Goal: Information Seeking & Learning: Compare options

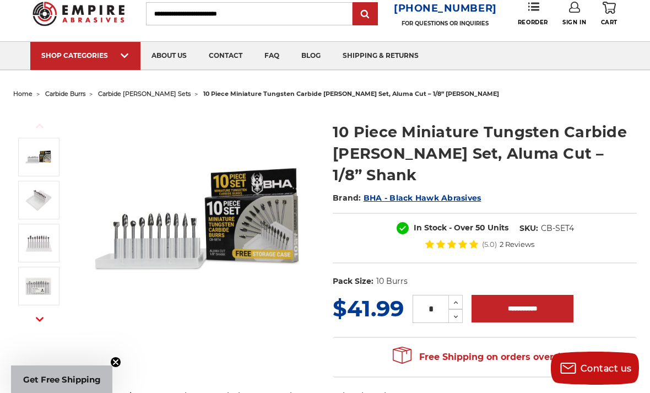
scroll to position [35, 0]
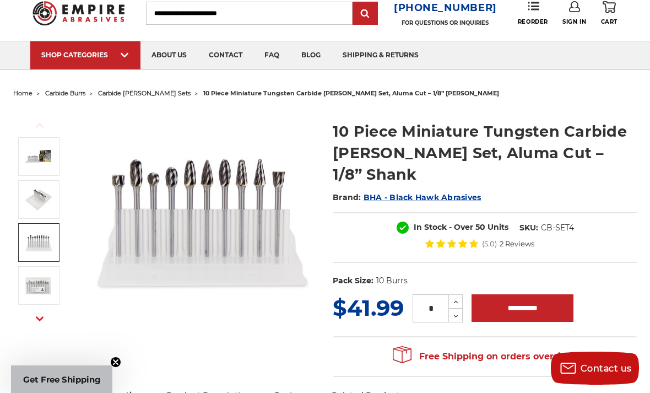
click at [39, 242] on img at bounding box center [39, 243] width 28 height 28
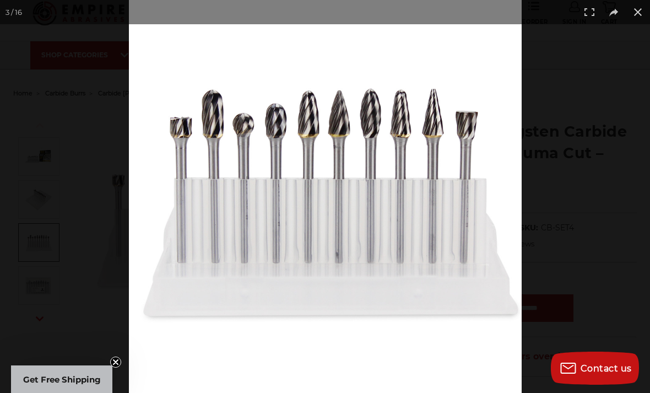
click at [639, 5] on button at bounding box center [638, 12] width 24 height 24
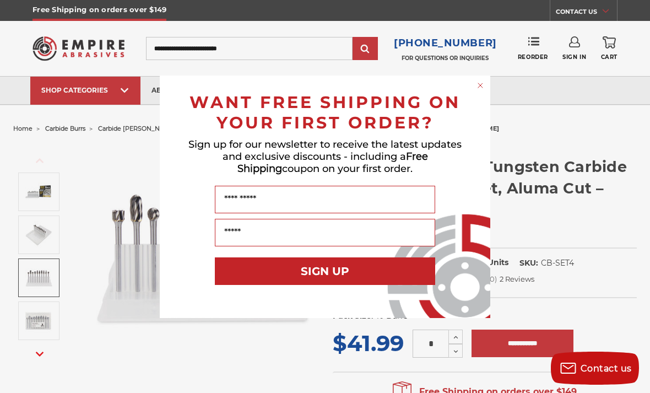
click at [139, 132] on div "Close dialog WANT FREE SHIPPING ON YOUR FIRST ORDER? Sign up for our newsletter…" at bounding box center [325, 196] width 650 height 393
click at [142, 122] on div "Close dialog WANT FREE SHIPPING ON YOUR FIRST ORDER? Sign up for our newsletter…" at bounding box center [325, 196] width 650 height 393
click at [484, 81] on circle "Close dialog" at bounding box center [480, 85] width 10 height 10
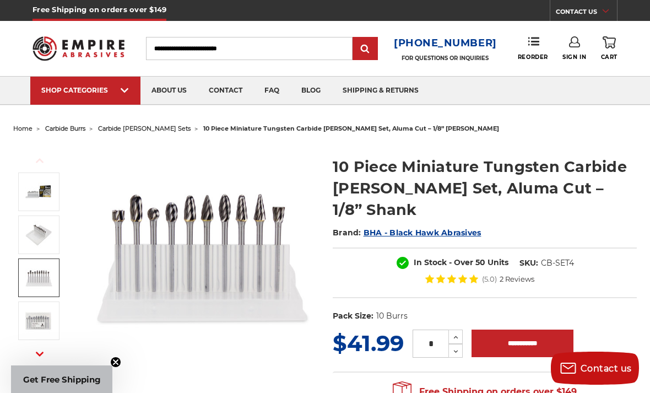
click at [145, 124] on span "carbide [PERSON_NAME] sets" at bounding box center [144, 128] width 93 height 8
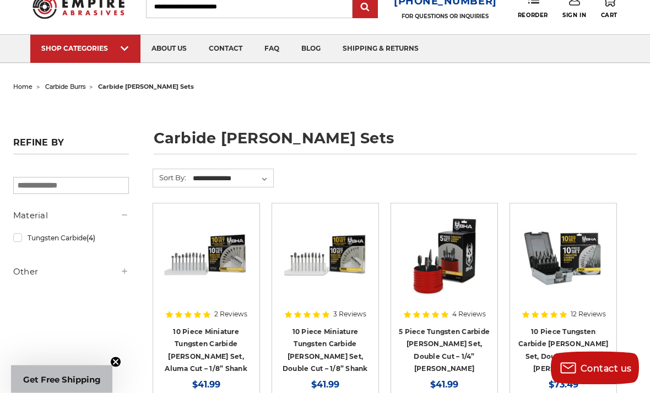
scroll to position [43, 0]
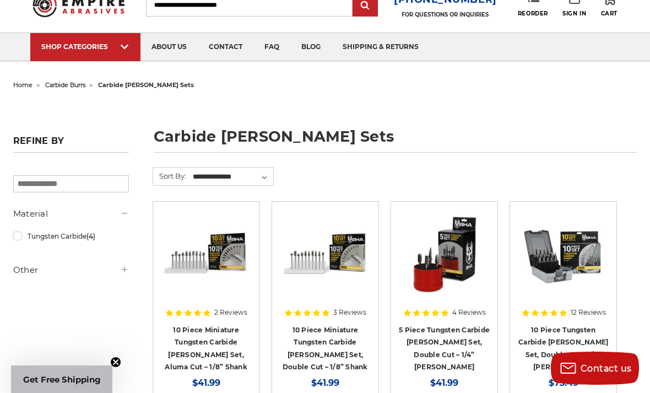
click at [575, 340] on link "10 Piece Tungsten Carbide [PERSON_NAME] Set, Double Cut – 1/4” [PERSON_NAME]" at bounding box center [563, 348] width 90 height 46
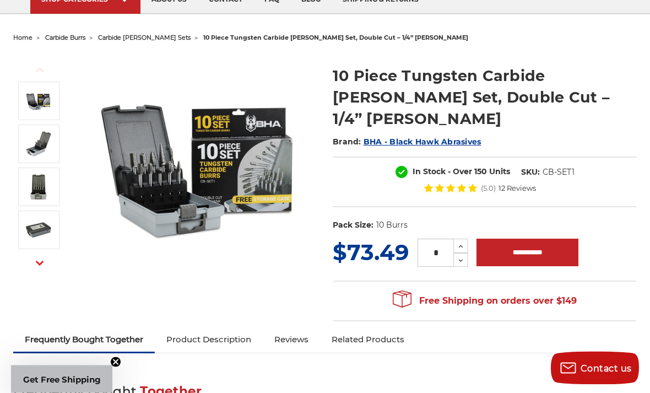
scroll to position [24, 0]
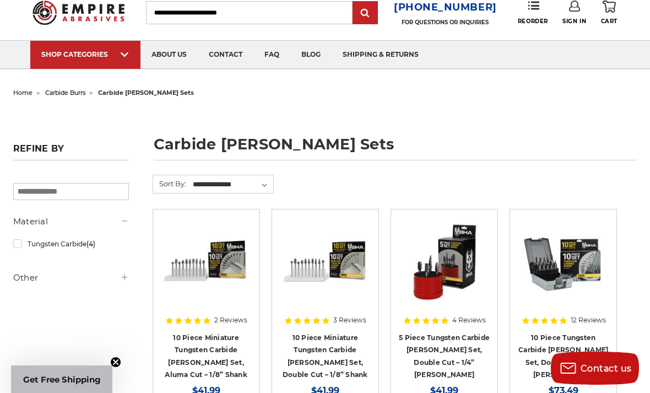
scroll to position [41, 0]
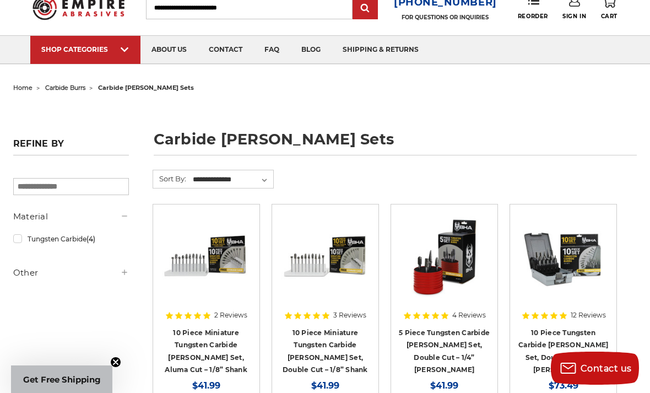
click at [457, 344] on link "5 Piece Tungsten Carbide Burr Set, Double Cut – 1/4” Shank" at bounding box center [444, 351] width 91 height 46
